Goal: Obtain resource: Download file/media

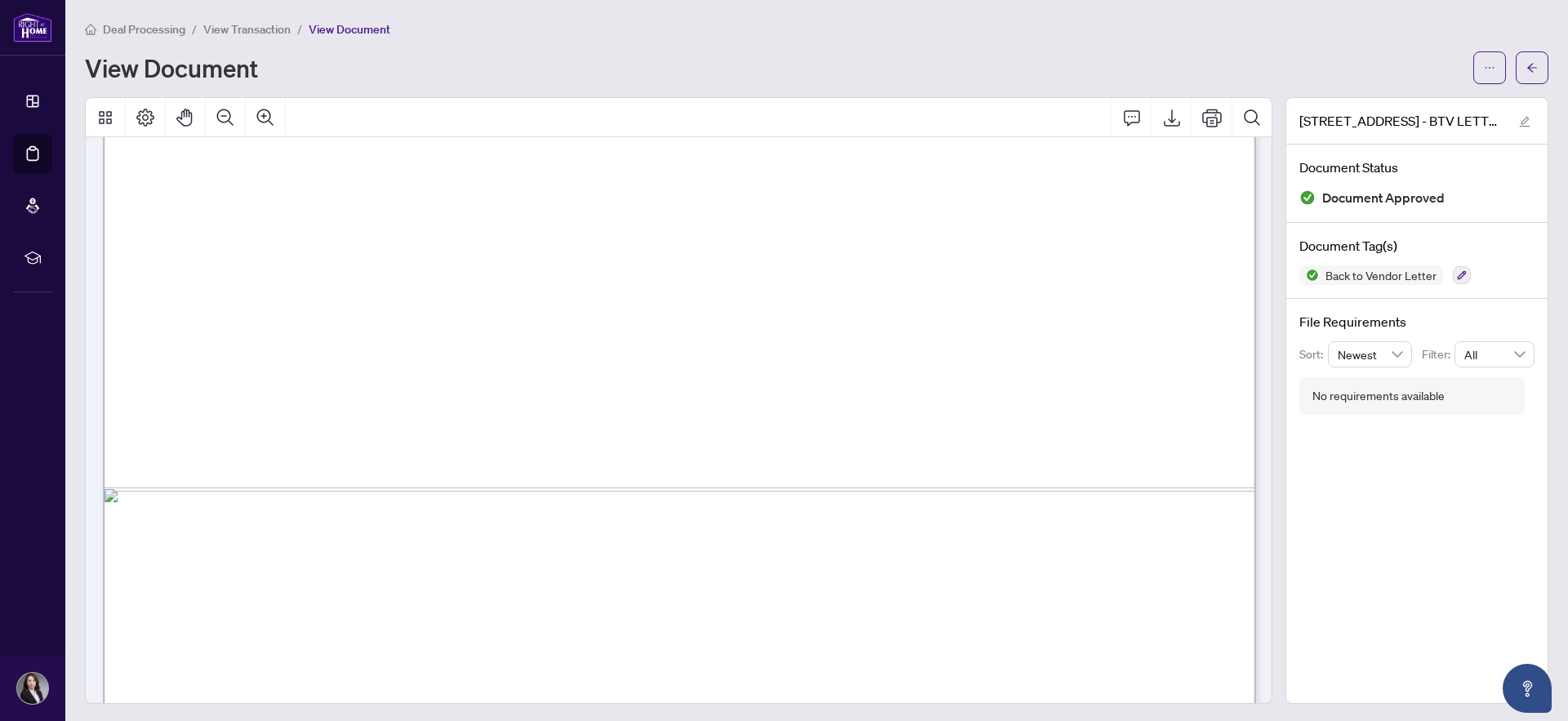
scroll to position [959, 0]
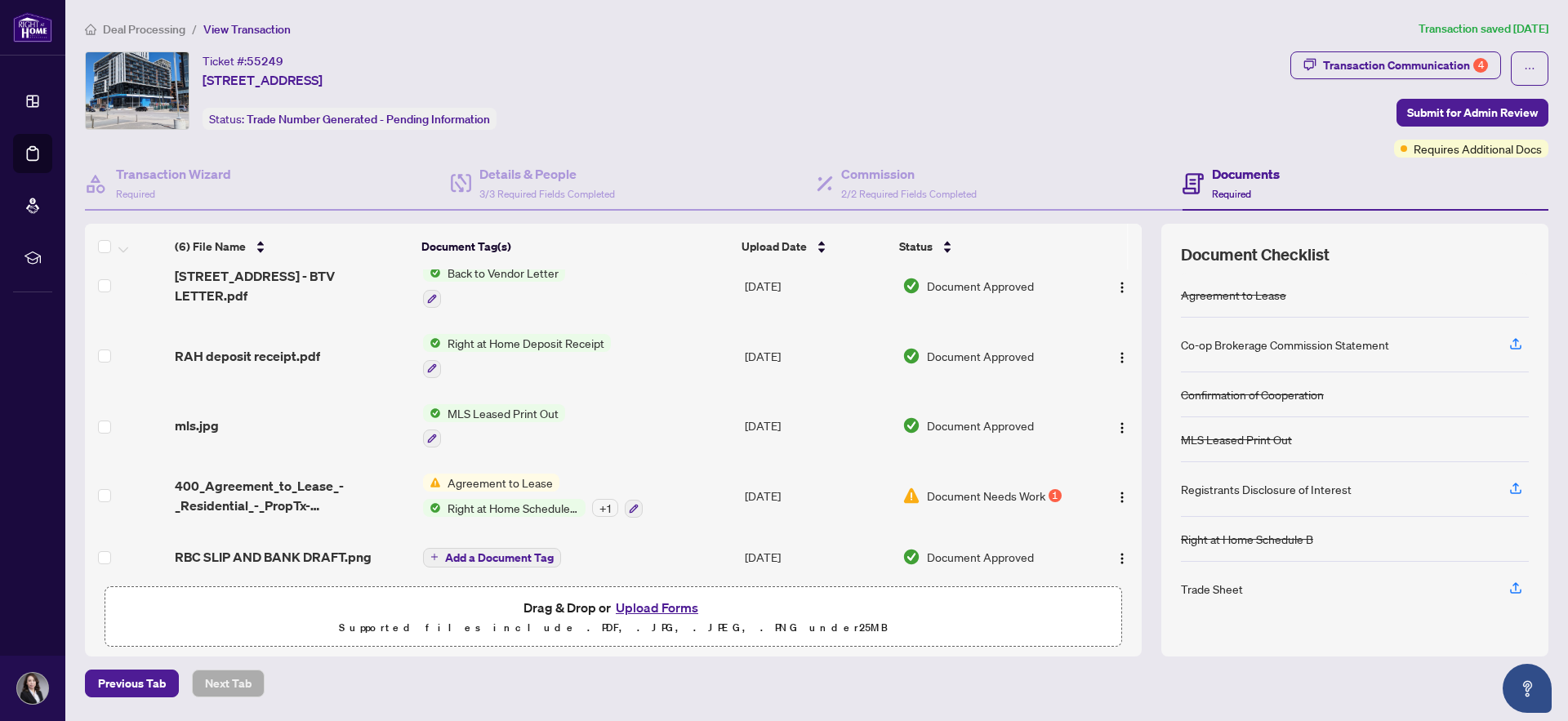
scroll to position [90, 0]
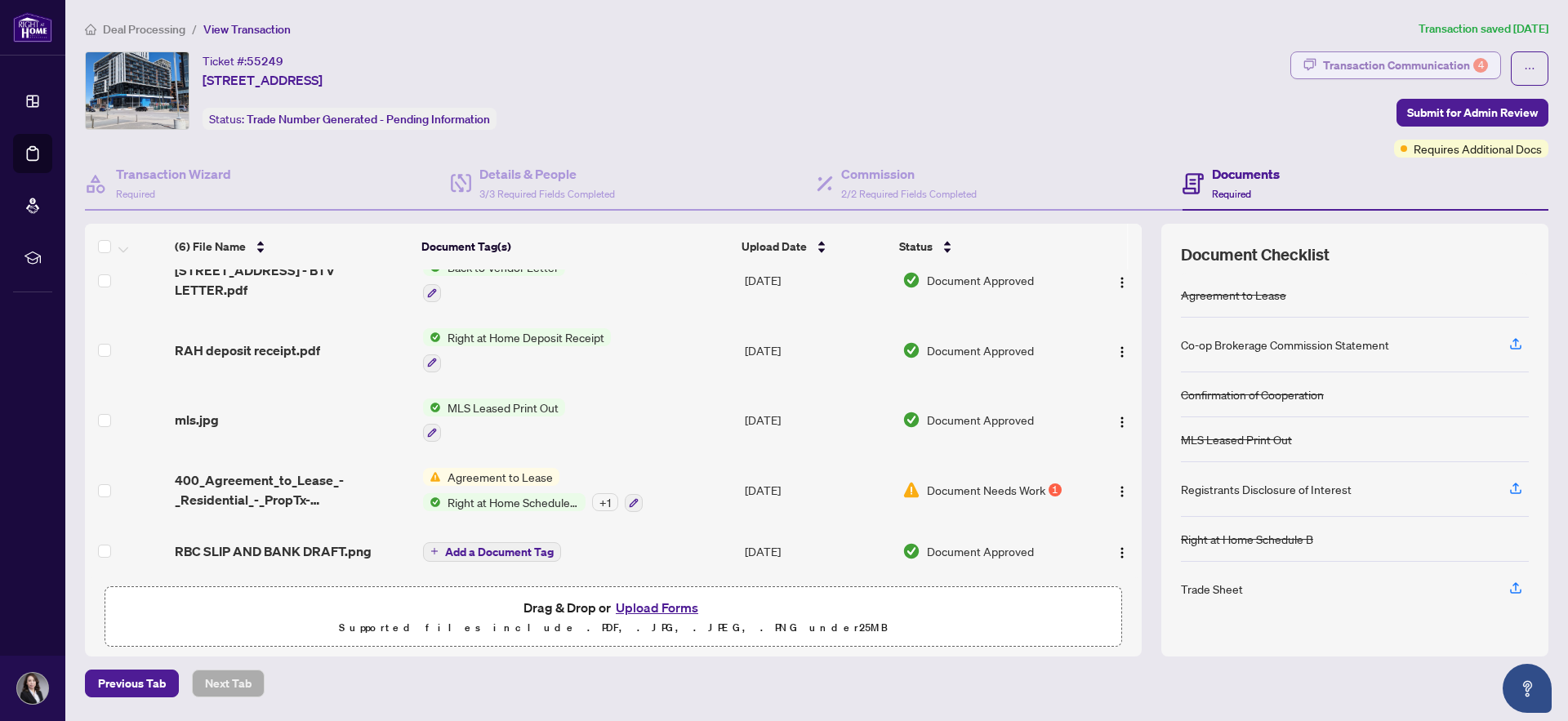
click at [1394, 69] on div "Transaction Communication 4" at bounding box center [1405, 65] width 165 height 26
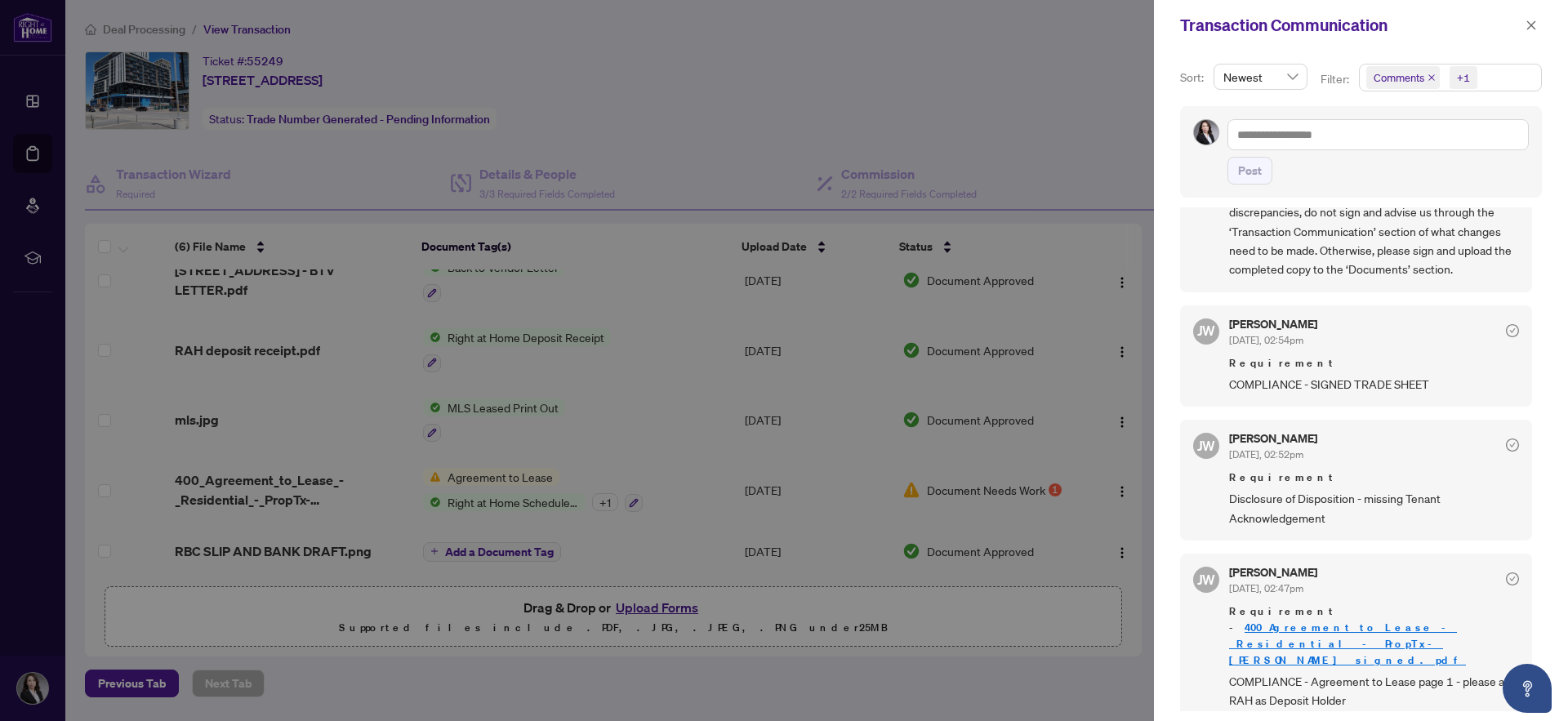
scroll to position [479, 0]
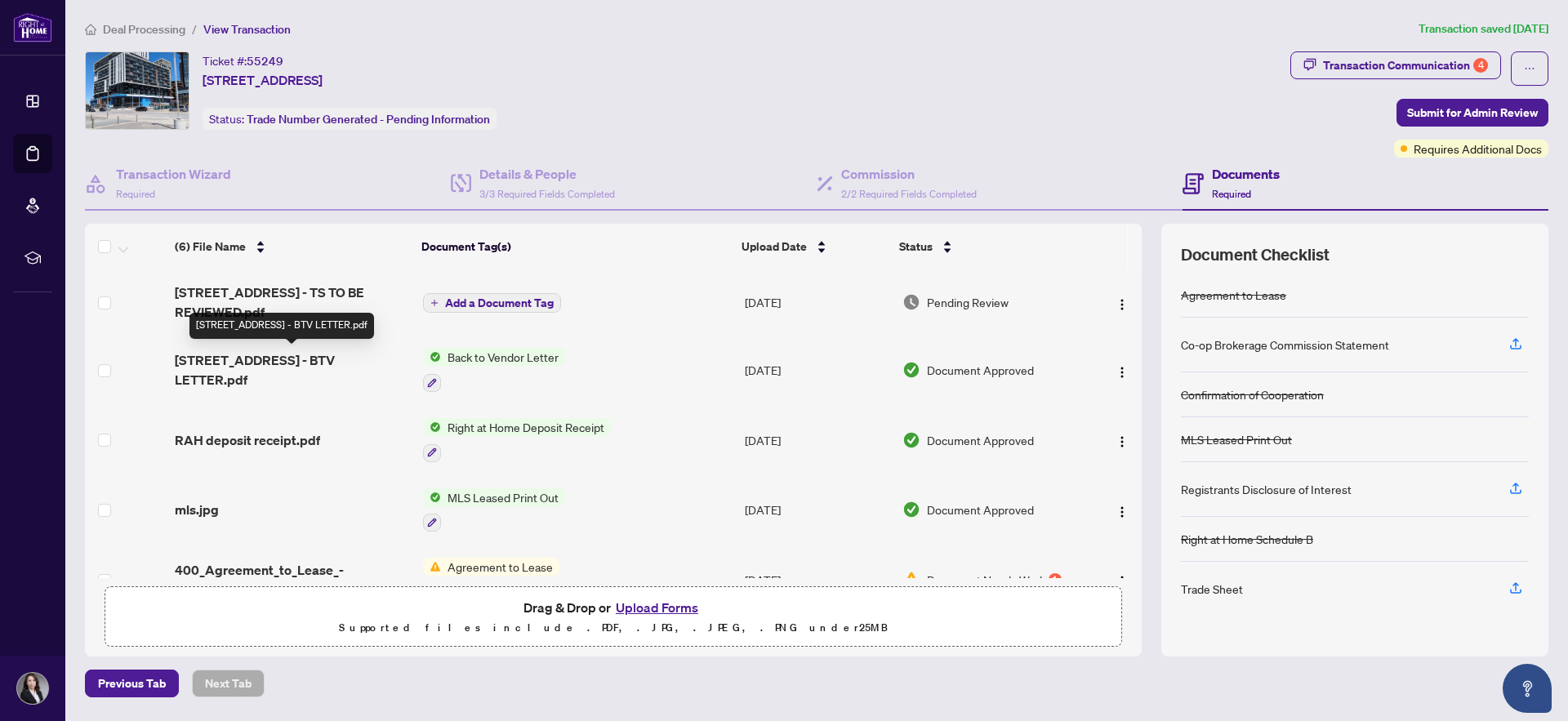
click at [320, 368] on span "[STREET_ADDRESS] - BTV LETTER.pdf" at bounding box center [292, 370] width 235 height 39
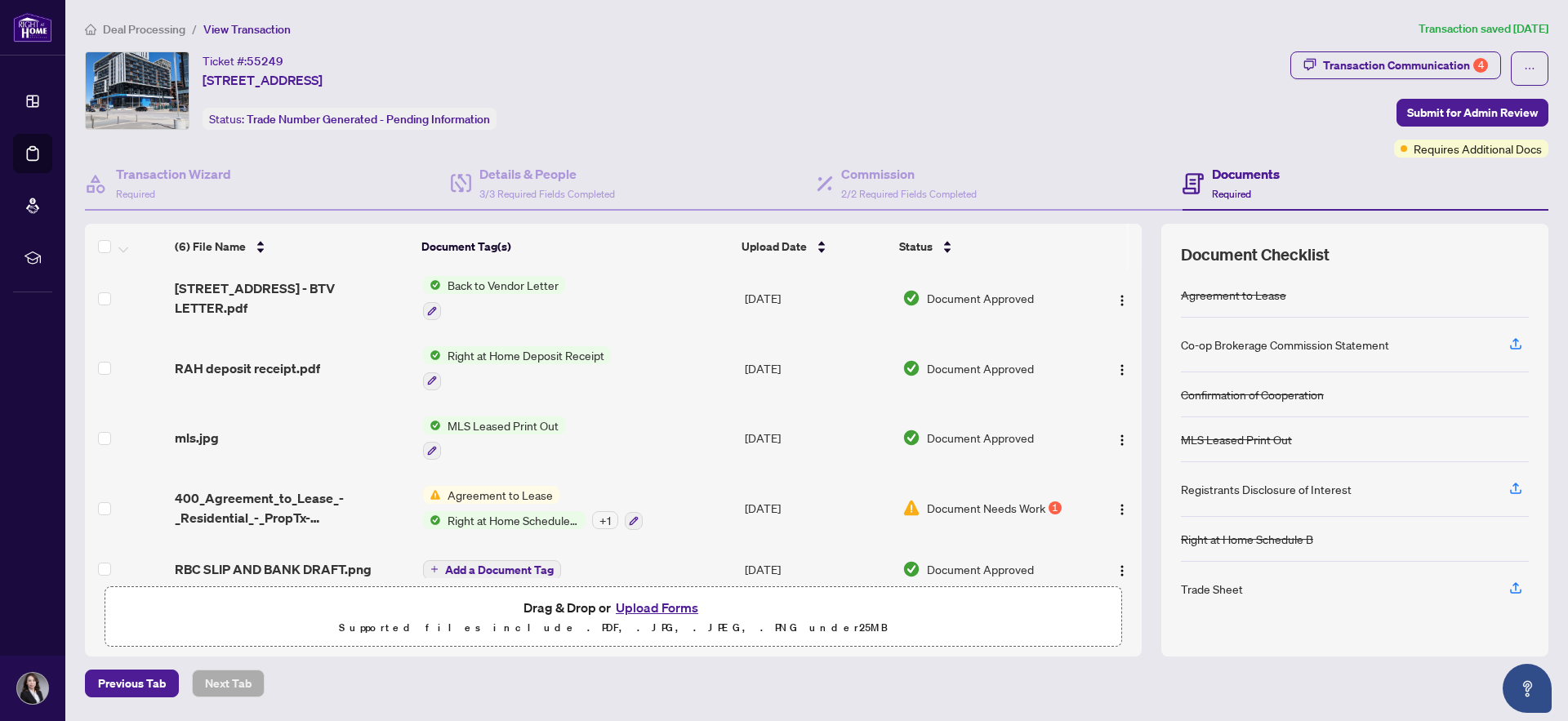
scroll to position [90, 0]
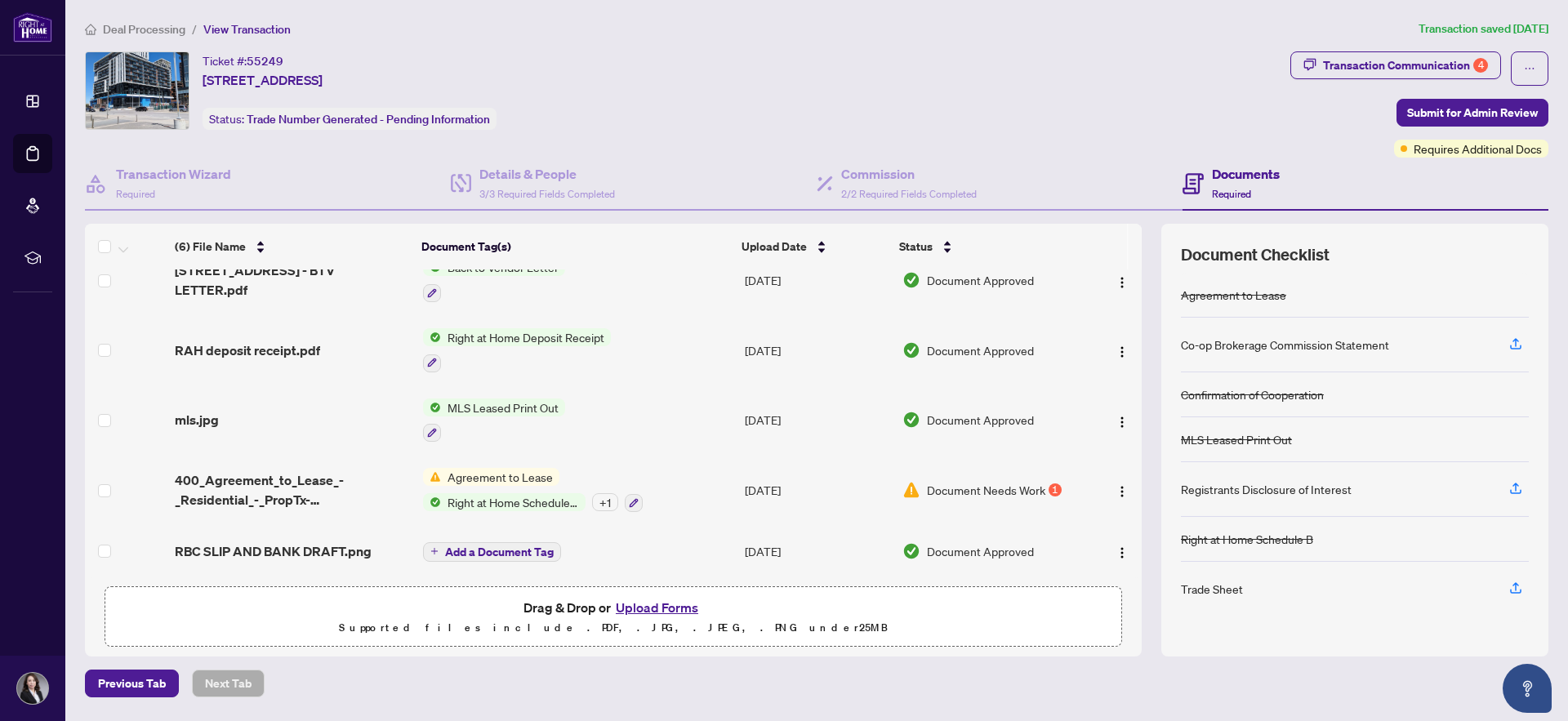
click at [152, 29] on span "Deal Processing" at bounding box center [144, 29] width 83 height 15
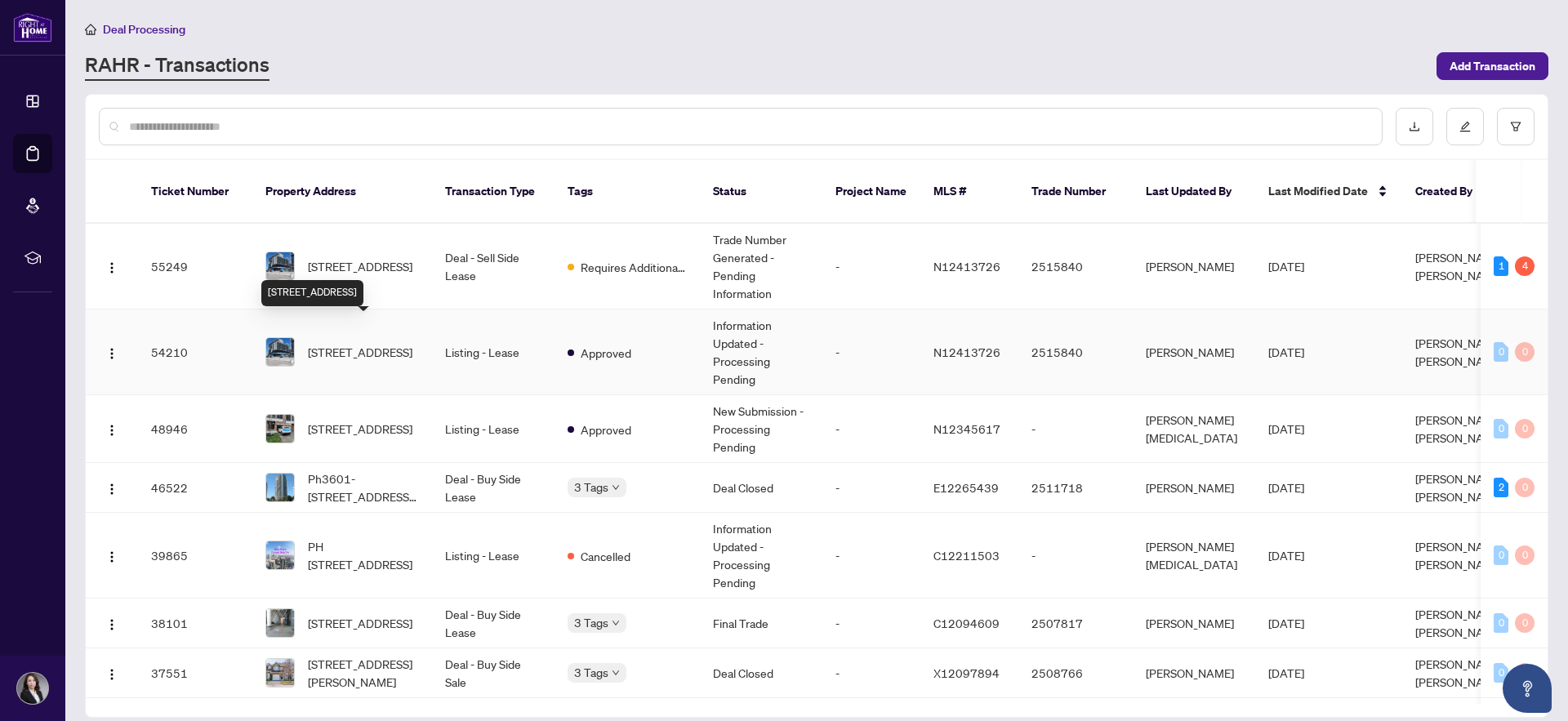
click at [372, 343] on span "[STREET_ADDRESS]" at bounding box center [360, 352] width 104 height 18
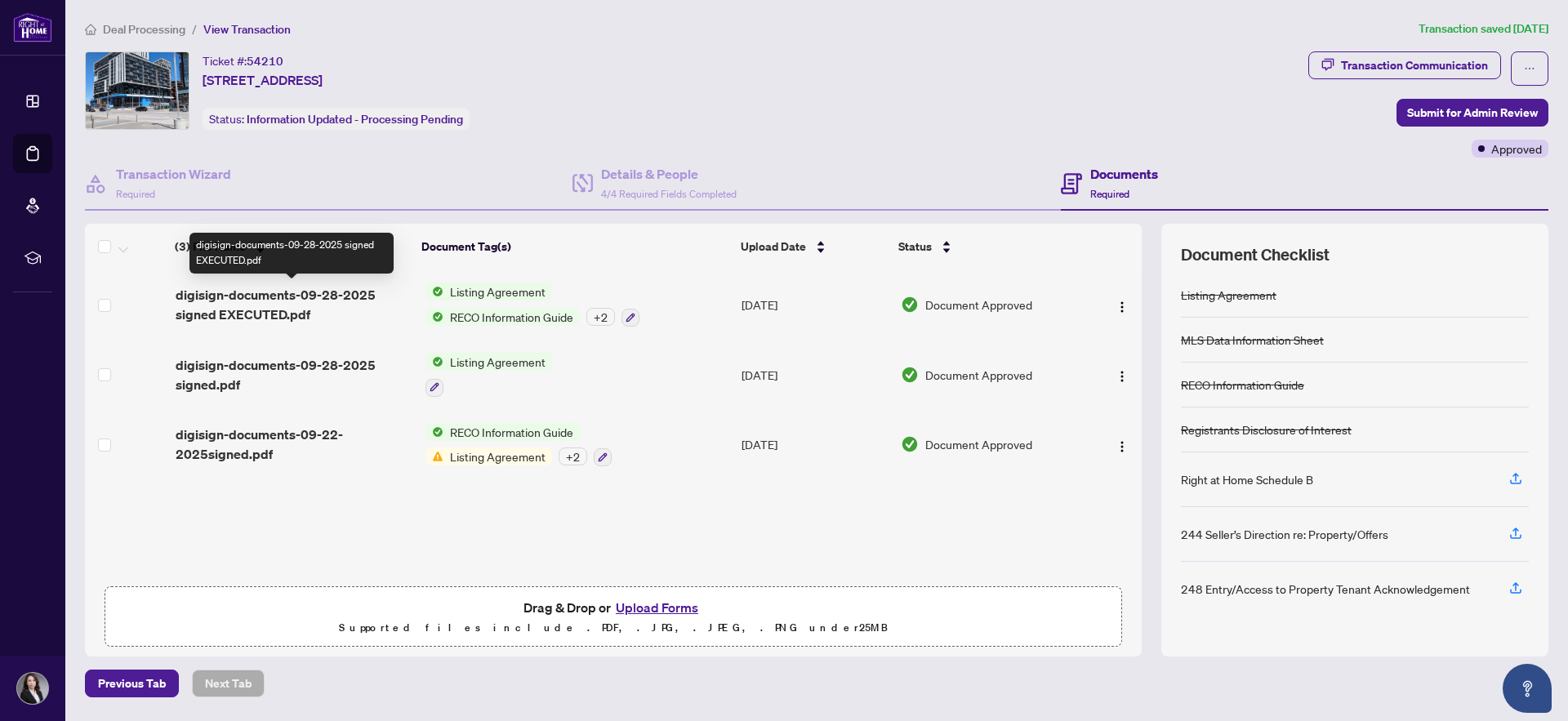
click at [341, 302] on span "digisign-documents-09-28-2025 signed EXECUTED.pdf" at bounding box center [294, 304] width 237 height 39
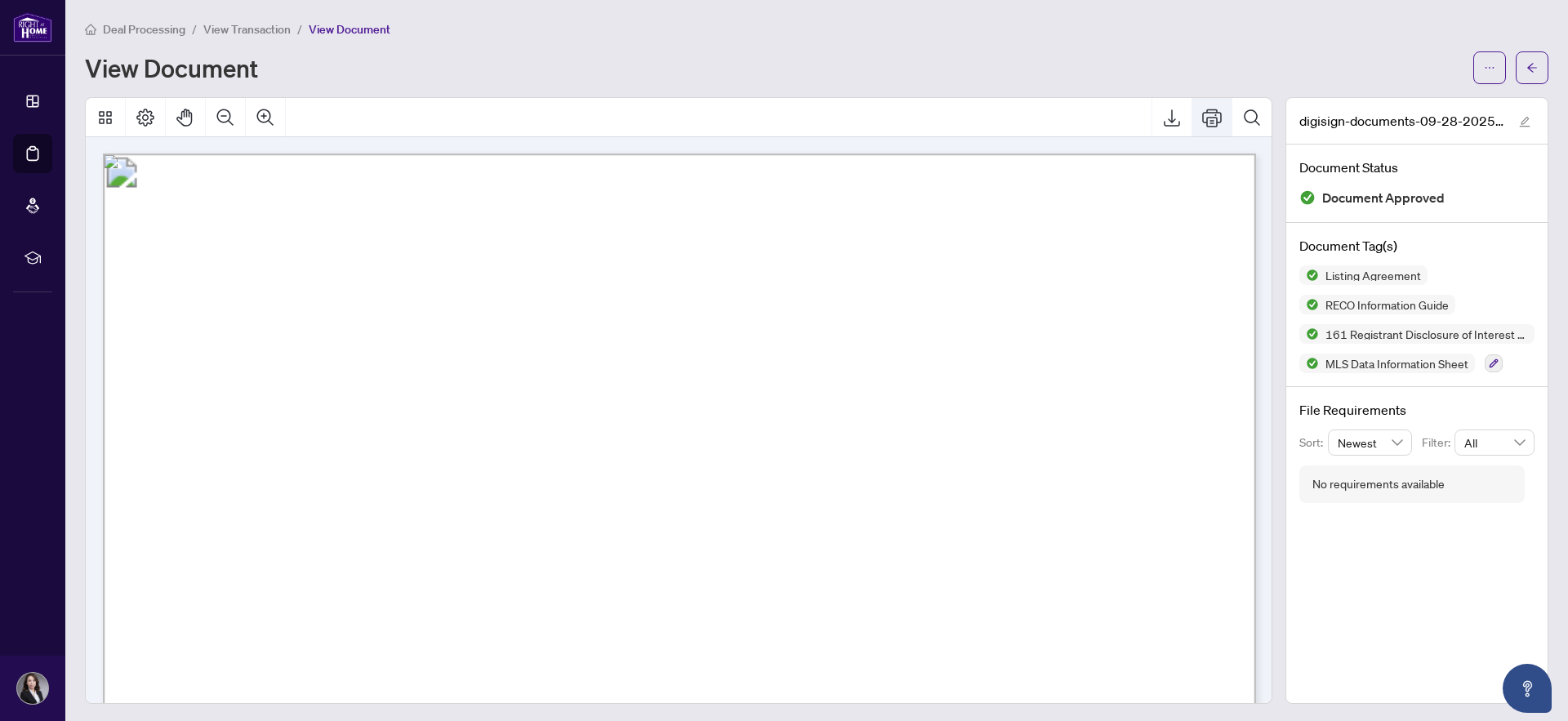
click at [1213, 120] on icon "Print" at bounding box center [1212, 117] width 20 height 18
